Goal: Information Seeking & Learning: Learn about a topic

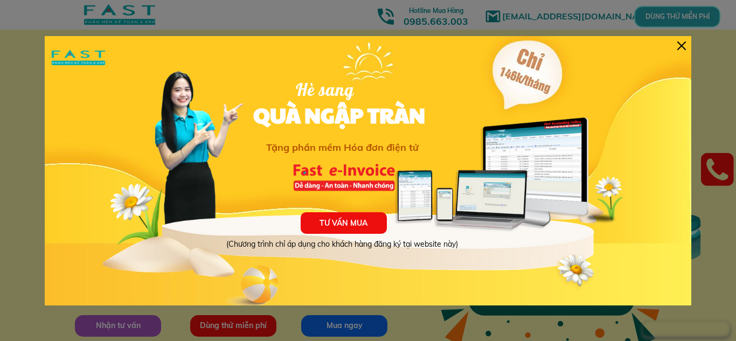
click at [680, 43] on div at bounding box center [682, 46] width 9 height 9
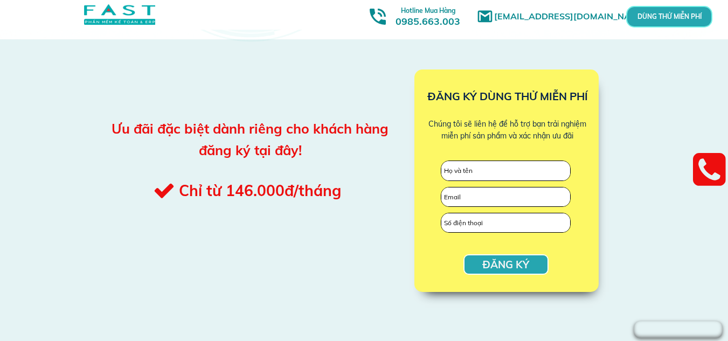
scroll to position [1078, 0]
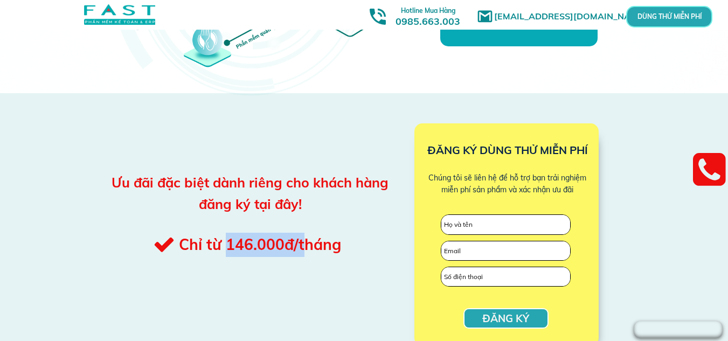
drag, startPoint x: 224, startPoint y: 244, endPoint x: 320, endPoint y: 243, distance: 96.0
click at [314, 243] on h3 "Chỉ từ 146.000đ/tháng" at bounding box center [284, 245] width 210 height 24
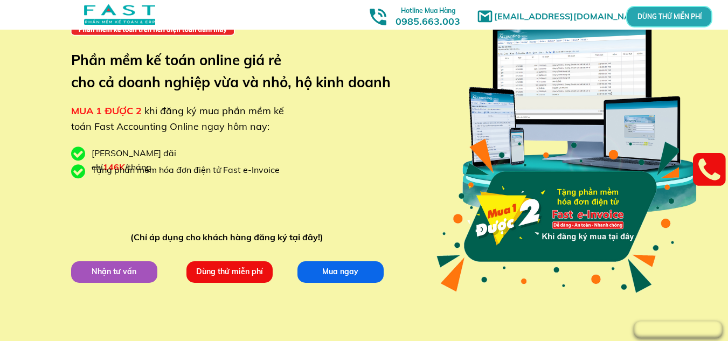
scroll to position [0, 0]
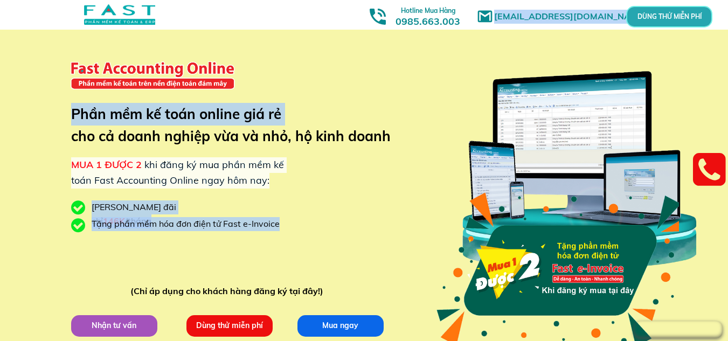
drag, startPoint x: 74, startPoint y: 136, endPoint x: 421, endPoint y: 142, distance: 346.7
click at [421, 142] on div "[EMAIL_ADDRESS][DOMAIN_NAME] MUA 1 ĐƯỢC 2 khi đăng ký mua phần mềm kế toán Fast…" at bounding box center [365, 203] width 518 height 406
click at [101, 160] on span "MUA 1 ĐƯỢC 2" at bounding box center [106, 164] width 71 height 12
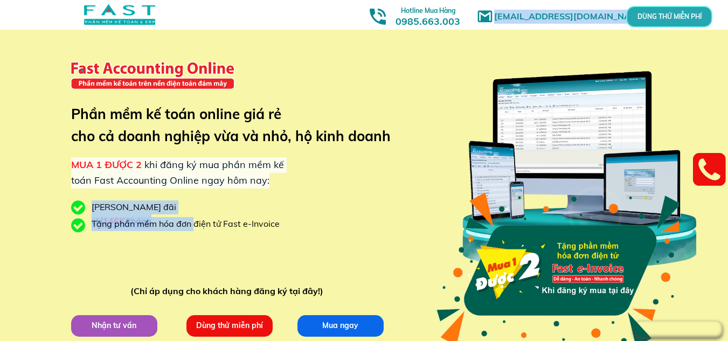
drag, startPoint x: 194, startPoint y: 223, endPoint x: 296, endPoint y: 223, distance: 103.0
click at [296, 223] on div "[EMAIL_ADDRESS][DOMAIN_NAME] MUA 1 ĐƯỢC 2 khi đăng ký mua phần mềm kế toán Fast…" at bounding box center [365, 203] width 518 height 406
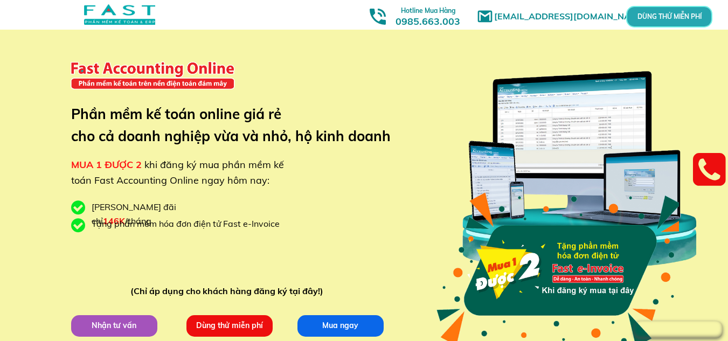
click at [240, 206] on div "[EMAIL_ADDRESS][DOMAIN_NAME] MUA 1 ĐƯỢC 2 khi đăng ký mua phần mềm kế toán Fast…" at bounding box center [365, 203] width 518 height 406
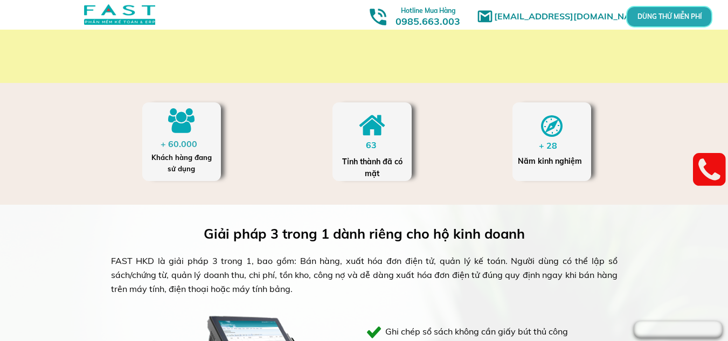
scroll to position [377, 0]
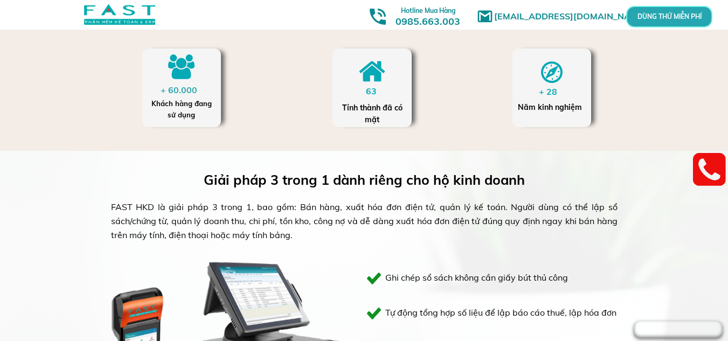
drag, startPoint x: 266, startPoint y: 208, endPoint x: 543, endPoint y: 230, distance: 277.9
click at [547, 232] on div "FAST HKD là giải pháp 3 trong 1, bao gồm: Bán hàng, xuất hóa đơn điện tử, quản …" at bounding box center [364, 222] width 507 height 42
click at [225, 219] on div "FAST HKD là giải pháp 3 trong 1, bao gồm: Bán hàng, xuất hóa đơn điện tử, quản …" at bounding box center [364, 222] width 507 height 42
drag, startPoint x: 374, startPoint y: 220, endPoint x: 486, endPoint y: 234, distance: 113.6
click at [486, 234] on div "FAST HKD là giải pháp 3 trong 1, bao gồm: Bán hàng, xuất hóa đơn điện tử, quản …" at bounding box center [364, 222] width 507 height 42
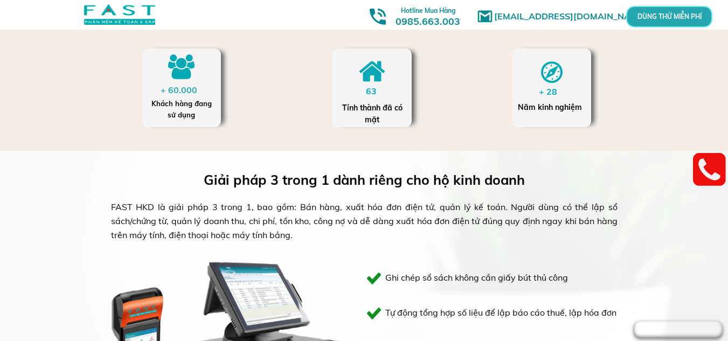
click at [498, 220] on div "FAST HKD là giải pháp 3 trong 1, bao gồm: Bán hàng, xuất hóa đơn điện tử, quản …" at bounding box center [364, 222] width 507 height 42
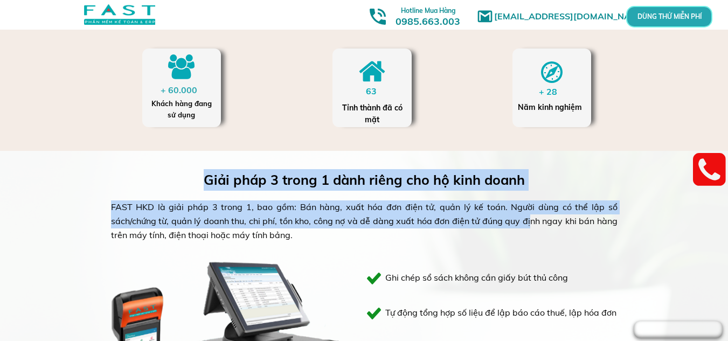
drag, startPoint x: 530, startPoint y: 229, endPoint x: 589, endPoint y: 248, distance: 62.4
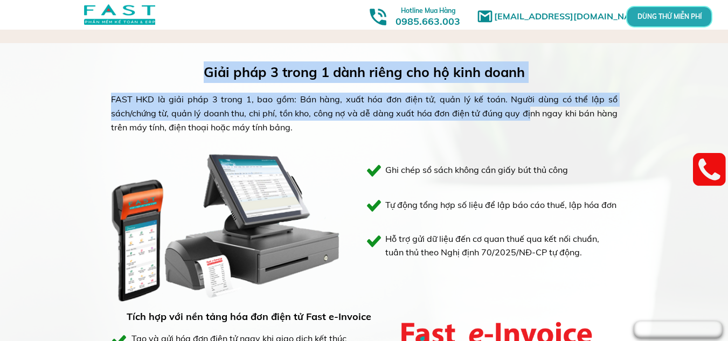
scroll to position [431, 0]
